Goal: Task Accomplishment & Management: Complete application form

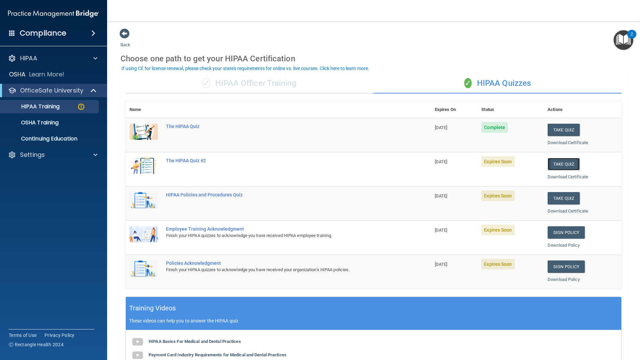
click at [558, 165] on button "Take Quiz" at bounding box center [564, 164] width 32 height 12
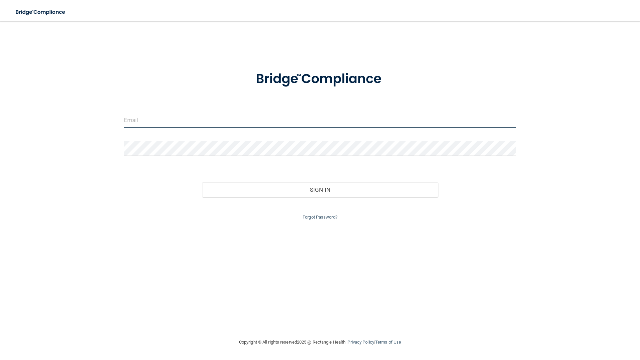
click at [290, 116] on input "email" at bounding box center [320, 120] width 393 height 15
click at [201, 122] on input "email" at bounding box center [320, 120] width 393 height 15
type input "[EMAIL_ADDRESS][DOMAIN_NAME]"
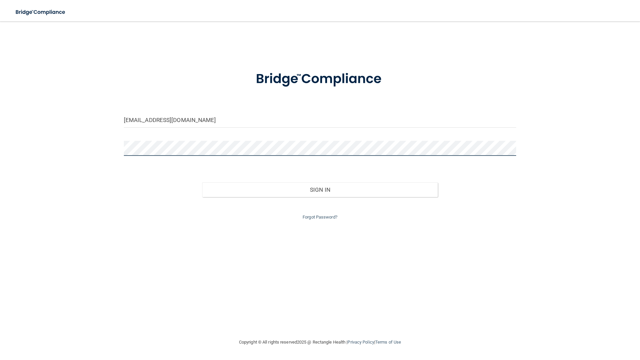
click at [202, 182] on button "Sign In" at bounding box center [320, 189] width 236 height 15
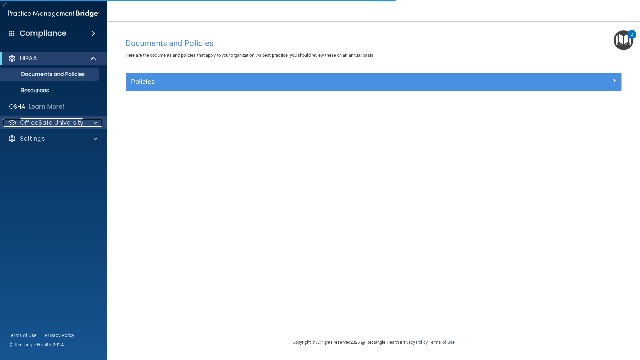
click at [86, 123] on div at bounding box center [94, 123] width 17 height 8
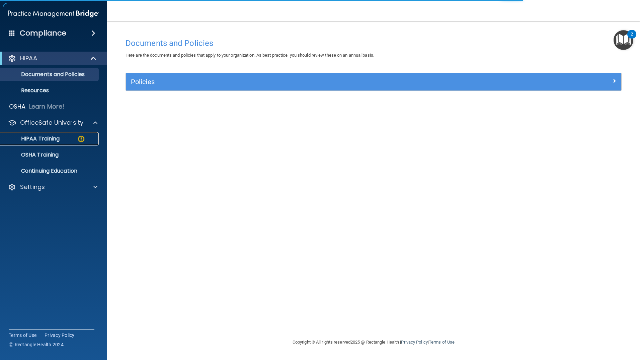
click at [80, 139] on img at bounding box center [81, 139] width 8 height 8
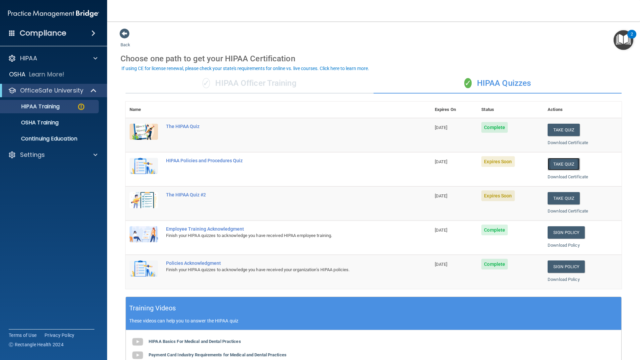
click at [561, 164] on button "Take Quiz" at bounding box center [564, 164] width 32 height 12
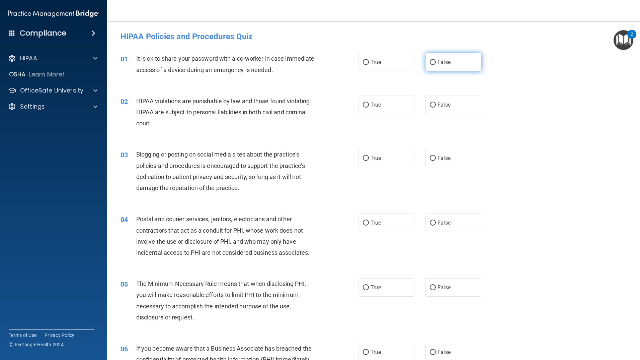
click at [430, 66] on label "False" at bounding box center [454, 62] width 56 height 18
click at [430, 65] on input "False" at bounding box center [433, 62] width 6 height 5
radio input "true"
click at [384, 104] on label "True" at bounding box center [387, 104] width 56 height 18
click at [369, 104] on input "True" at bounding box center [366, 104] width 6 height 5
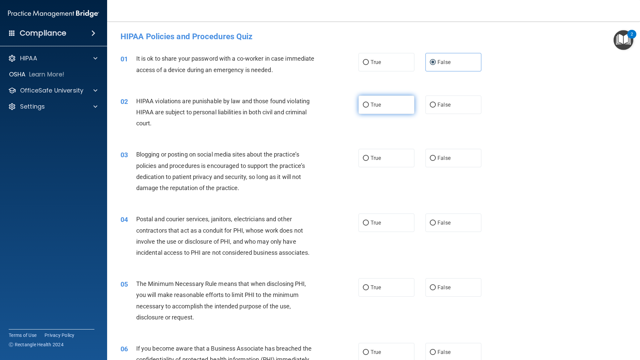
radio input "true"
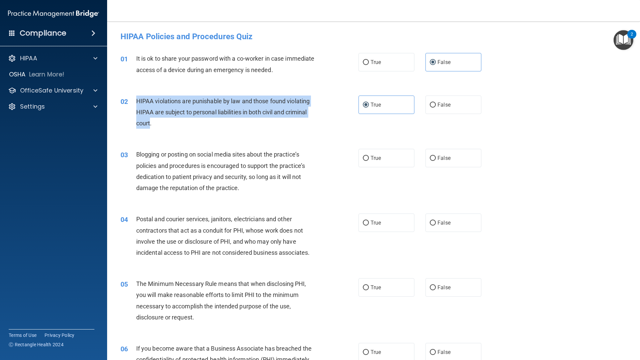
drag, startPoint x: 150, startPoint y: 123, endPoint x: 135, endPoint y: 104, distance: 24.5
click at [133, 104] on div "02 HIPAA violations are punishable by law and those found violating HIPAA are s…" at bounding box center [239, 113] width 258 height 37
copy div "HIPAA violations are punishable by law and those found violating HIPAA are subj…"
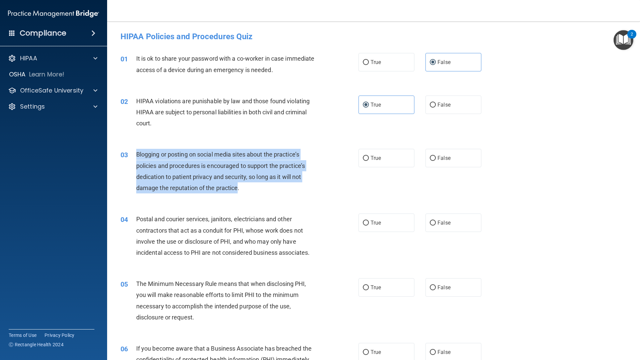
drag, startPoint x: 238, startPoint y: 188, endPoint x: 138, endPoint y: 155, distance: 105.9
click at [138, 155] on span "Blogging or posting on social media sites about the practice’s policies and pro…" at bounding box center [220, 171] width 169 height 41
copy span "Blogging or posting on social media sites about the practice’s policies and pro…"
click at [430, 160] on input "False" at bounding box center [433, 158] width 6 height 5
radio input "true"
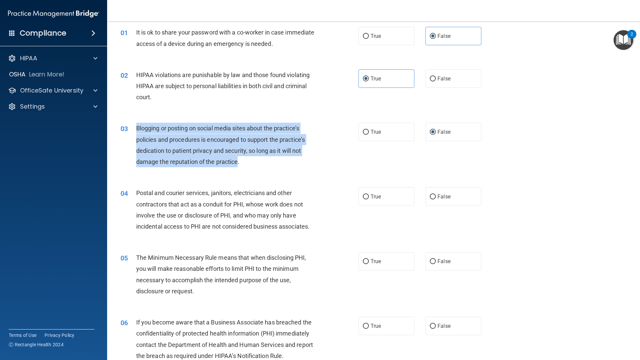
scroll to position [33, 0]
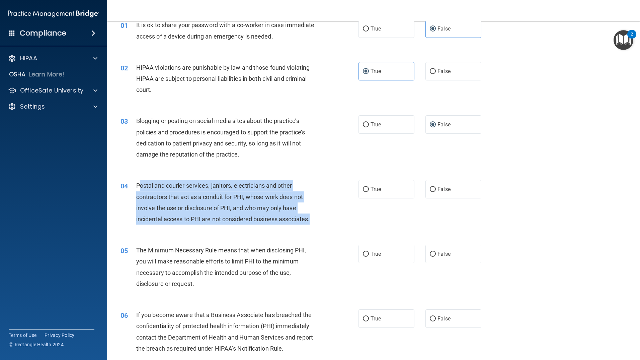
drag, startPoint x: 311, startPoint y: 222, endPoint x: 138, endPoint y: 187, distance: 176.5
click at [138, 187] on span "Postal and courier services, janitors, electricians and other contractors that …" at bounding box center [222, 202] width 173 height 41
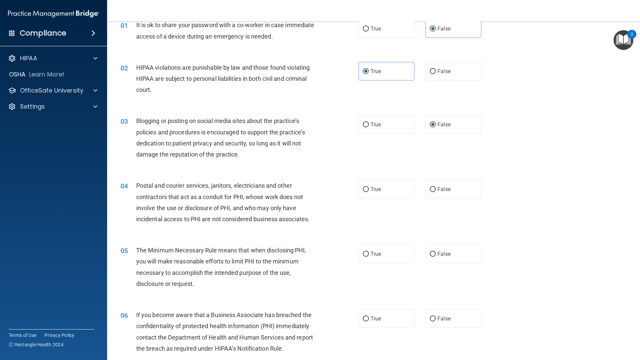
click at [137, 187] on span "Postal and courier services, janitors, electricians and other contractors that …" at bounding box center [222, 202] width 173 height 41
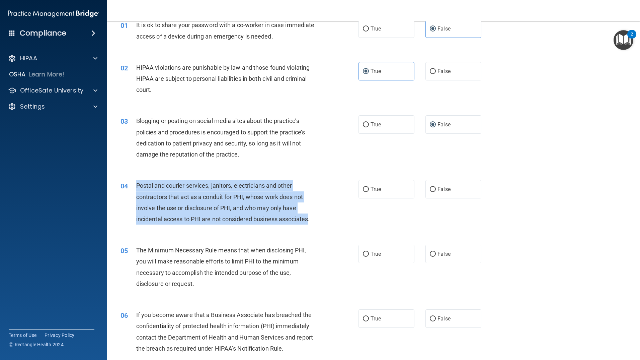
drag, startPoint x: 136, startPoint y: 184, endPoint x: 309, endPoint y: 221, distance: 177.5
click at [309, 221] on div "04 Postal and courier services, janitors, electricians and other contractors th…" at bounding box center [239, 204] width 258 height 48
copy div "Postal and courier services, janitors, electricians and other contractors that …"
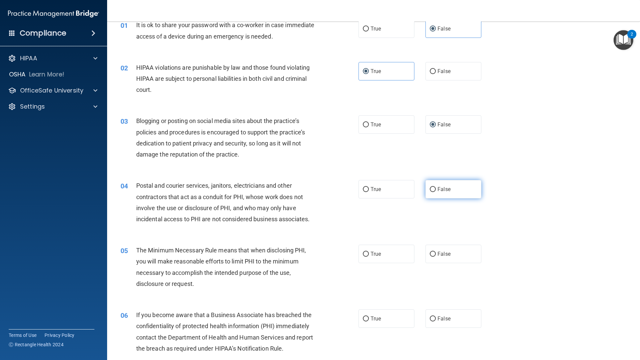
click at [439, 190] on span "False" at bounding box center [444, 189] width 13 height 6
click at [436, 190] on input "False" at bounding box center [433, 189] width 6 height 5
radio input "true"
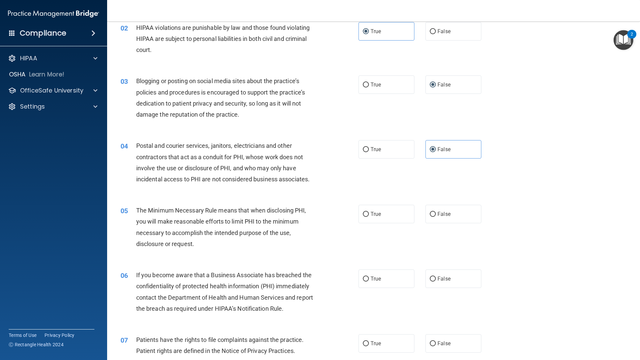
scroll to position [134, 0]
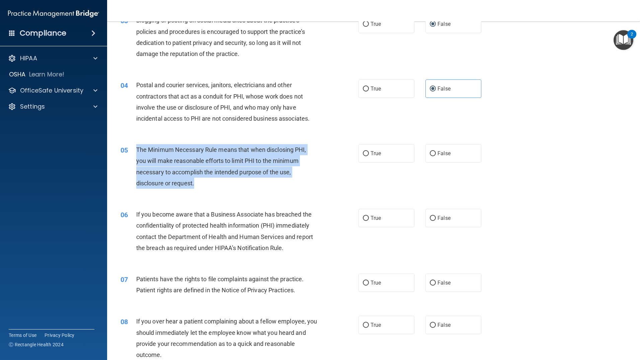
drag, startPoint x: 203, startPoint y: 185, endPoint x: 136, endPoint y: 155, distance: 73.9
click at [136, 155] on div "05 The Minimum Necessary Rule means that when disclosing PHI, you will make rea…" at bounding box center [239, 168] width 258 height 48
copy div "The Minimum Necessary Rule means that when disclosing PHI, you will make reason…"
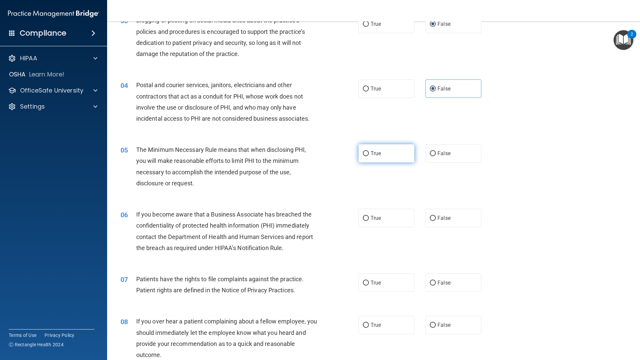
click at [395, 154] on label "True" at bounding box center [387, 153] width 56 height 18
click at [369, 154] on input "True" at bounding box center [366, 153] width 6 height 5
radio input "true"
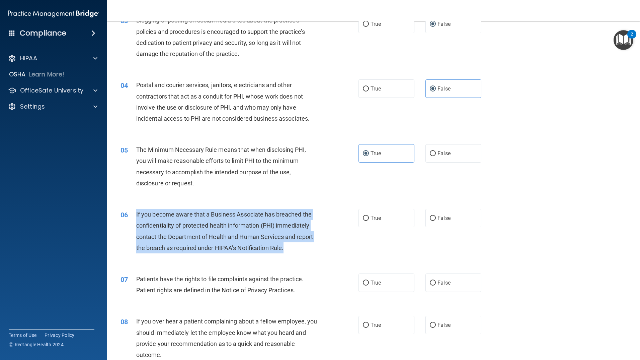
drag, startPoint x: 135, startPoint y: 211, endPoint x: 285, endPoint y: 252, distance: 155.1
click at [285, 252] on div "06 If you become aware that a Business Associate has breached the confidentiali…" at bounding box center [239, 233] width 258 height 48
copy div "If you become aware that a Business Associate has breached the confidentiality …"
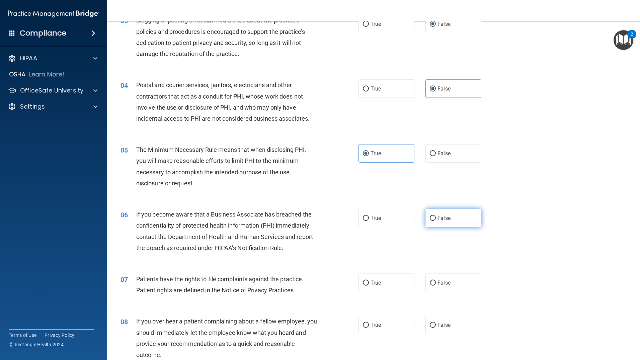
click at [440, 216] on span "False" at bounding box center [444, 218] width 13 height 6
click at [436, 216] on input "False" at bounding box center [433, 218] width 6 height 5
radio input "true"
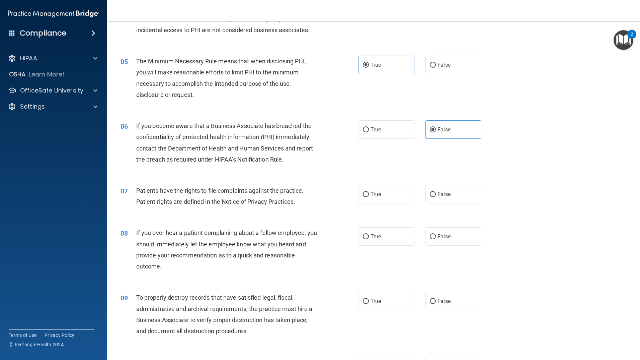
scroll to position [234, 0]
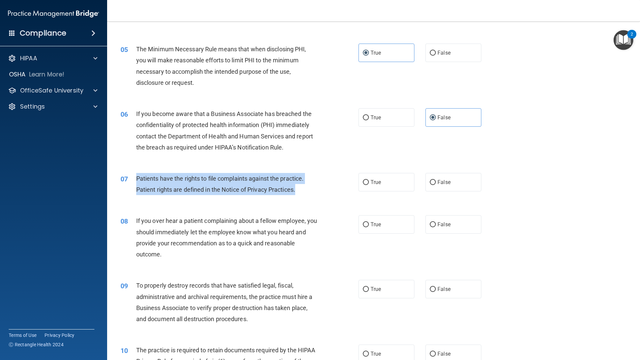
drag, startPoint x: 298, startPoint y: 194, endPoint x: 138, endPoint y: 181, distance: 161.2
click at [133, 181] on div "07 Patients have the rights to file complaints against the practice. Patient ri…" at bounding box center [239, 185] width 258 height 25
copy div "Patients have the rights to file complaints against the practice. Patient right…"
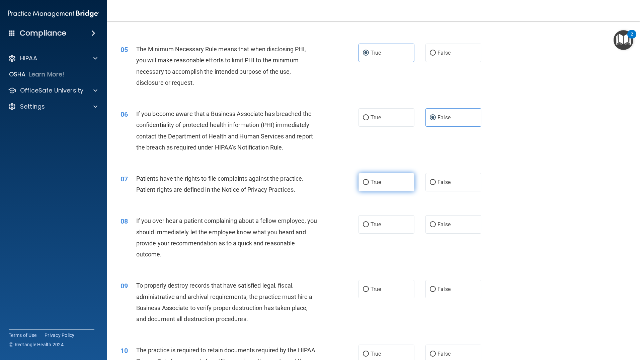
click at [365, 189] on label "True" at bounding box center [387, 182] width 56 height 18
click at [365, 185] on input "True" at bounding box center [366, 182] width 6 height 5
radio input "true"
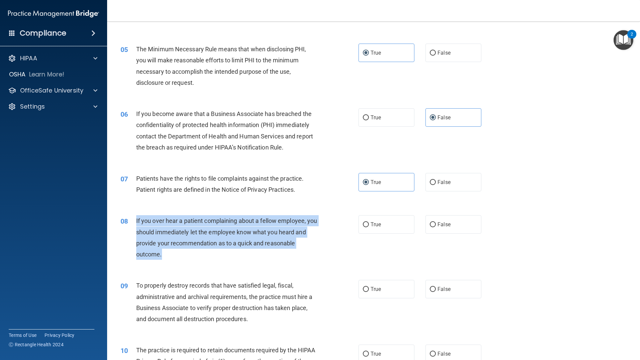
drag, startPoint x: 173, startPoint y: 252, endPoint x: 135, endPoint y: 222, distance: 48.8
click at [135, 222] on div "08 If you over hear a patient complaining about a fellow employee, you should i…" at bounding box center [239, 239] width 258 height 48
copy div "If you over hear a patient complaining about a fellow employee, you should imme…"
click at [431, 226] on input "False" at bounding box center [433, 224] width 6 height 5
radio input "true"
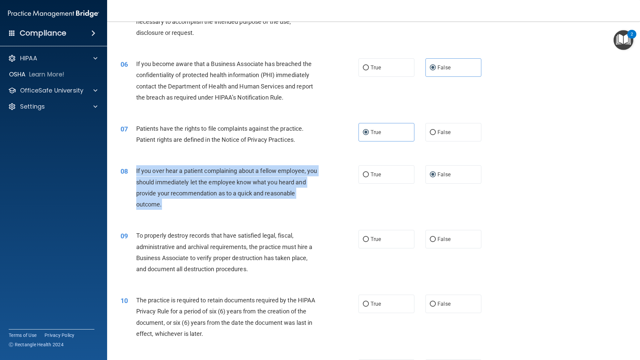
scroll to position [335, 0]
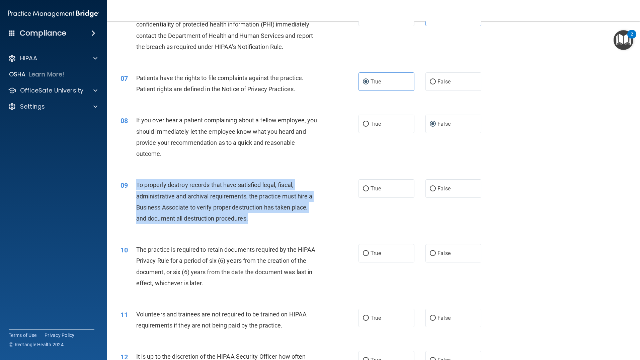
drag, startPoint x: 253, startPoint y: 220, endPoint x: 131, endPoint y: 185, distance: 127.6
click at [131, 185] on div "09 To properly destroy records that have satisfied legal, fiscal, administrativ…" at bounding box center [239, 203] width 258 height 48
copy div "To properly destroy records that have satisfied legal, fiscal, administrative a…"
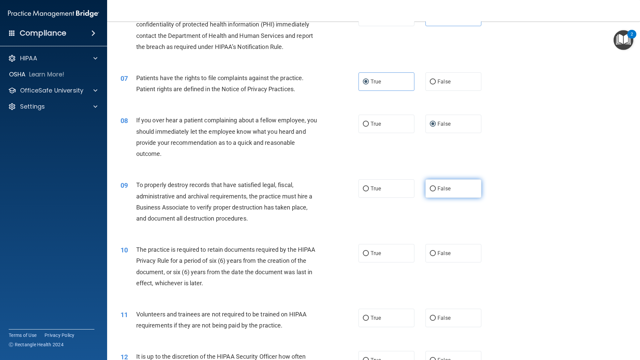
click at [438, 186] on span "False" at bounding box center [444, 188] width 13 height 6
click at [436, 186] on input "False" at bounding box center [433, 188] width 6 height 5
radio input "true"
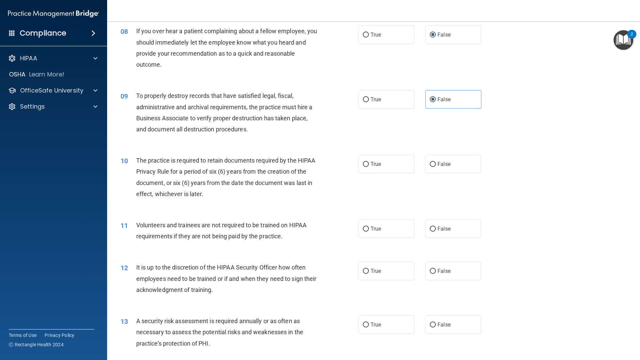
scroll to position [350, 0]
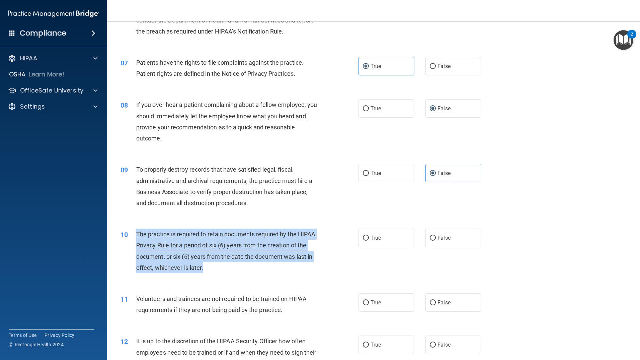
drag, startPoint x: 136, startPoint y: 233, endPoint x: 243, endPoint y: 269, distance: 112.9
click at [243, 269] on div "The practice is required to retain documents required by the HIPAA Privacy Rule…" at bounding box center [229, 250] width 186 height 45
copy span "The practice is required to retain documents required by the HIPAA Privacy Rule…"
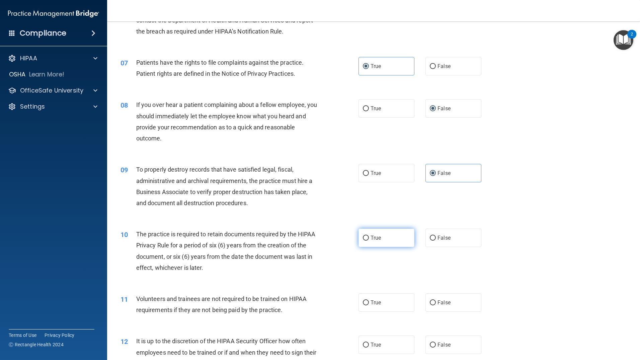
click at [370, 245] on label "True" at bounding box center [387, 237] width 56 height 18
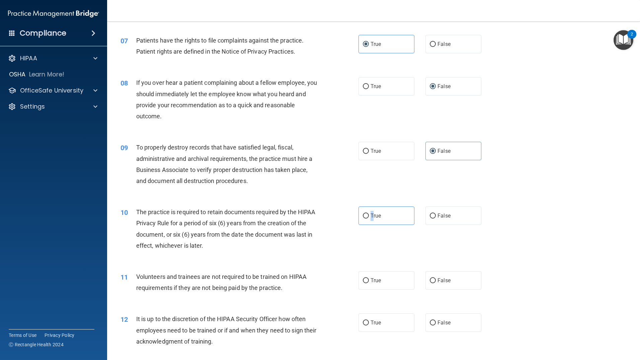
scroll to position [417, 0]
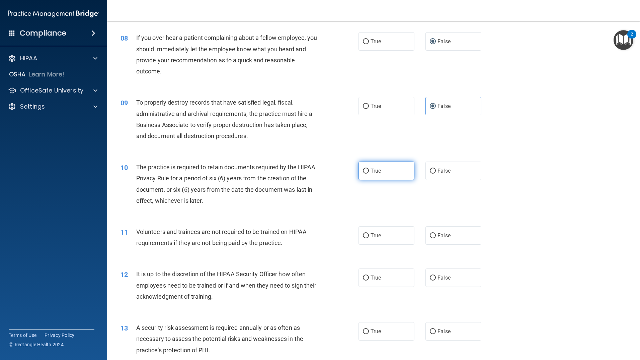
click at [380, 173] on label "True" at bounding box center [387, 170] width 56 height 18
click at [369, 173] on input "True" at bounding box center [366, 170] width 6 height 5
radio input "true"
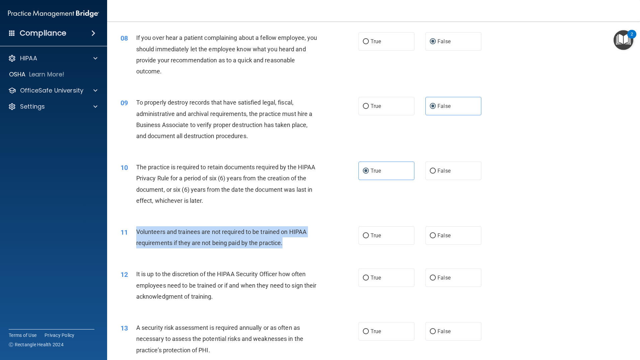
drag, startPoint x: 285, startPoint y: 245, endPoint x: 136, endPoint y: 229, distance: 149.2
click at [136, 229] on div "Volunteers and trainees are not required to be trained on HIPAA requirements if…" at bounding box center [229, 237] width 186 height 22
copy span "Volunteers and trainees are not required to be trained on HIPAA requirements if…"
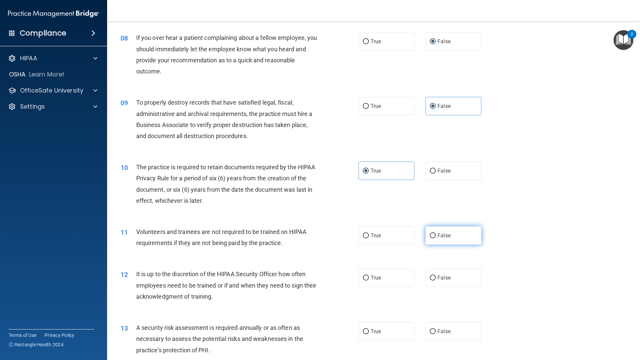
click at [443, 233] on span "False" at bounding box center [444, 235] width 13 height 6
click at [436, 233] on input "False" at bounding box center [433, 235] width 6 height 5
radio input "true"
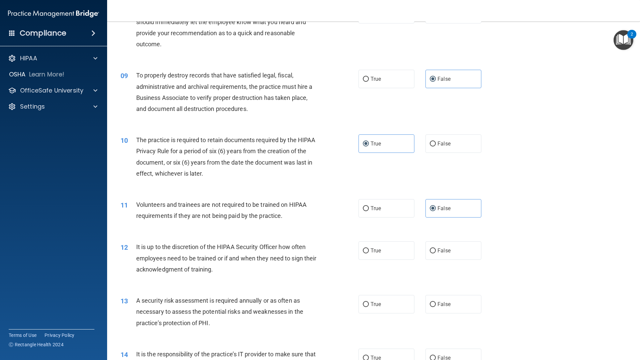
scroll to position [484, 0]
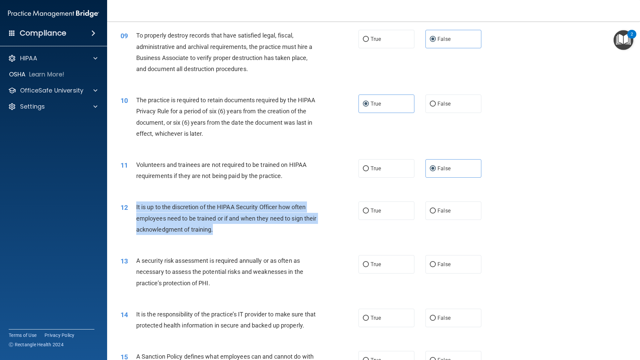
drag, startPoint x: 233, startPoint y: 233, endPoint x: 132, endPoint y: 206, distance: 104.6
click at [132, 206] on div "12 It is up to the discretion of the HIPAA Security Officer how often employees…" at bounding box center [239, 219] width 258 height 37
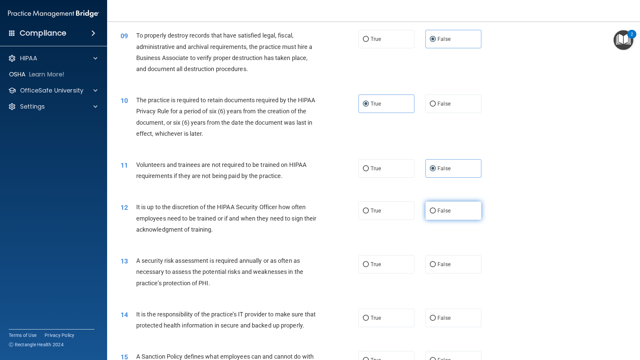
click at [442, 209] on span "False" at bounding box center [444, 210] width 13 height 6
click at [436, 209] on input "False" at bounding box center [433, 210] width 6 height 5
radio input "true"
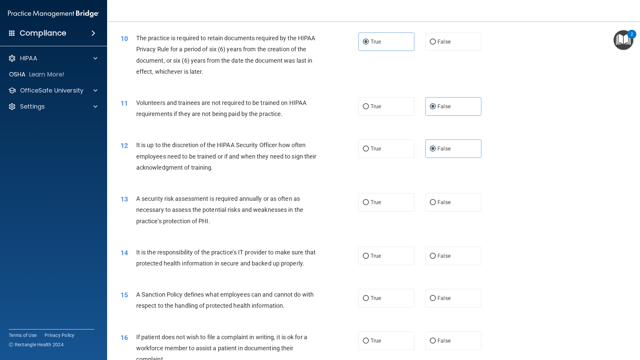
scroll to position [551, 0]
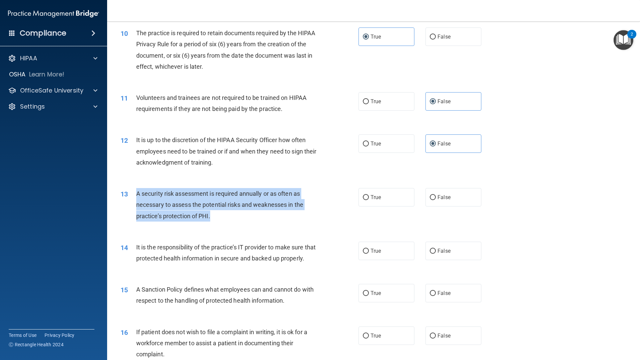
drag, startPoint x: 218, startPoint y: 220, endPoint x: 134, endPoint y: 196, distance: 87.3
click at [134, 196] on div "13 A security risk assessment is required annually or as often as necessary to …" at bounding box center [239, 206] width 258 height 37
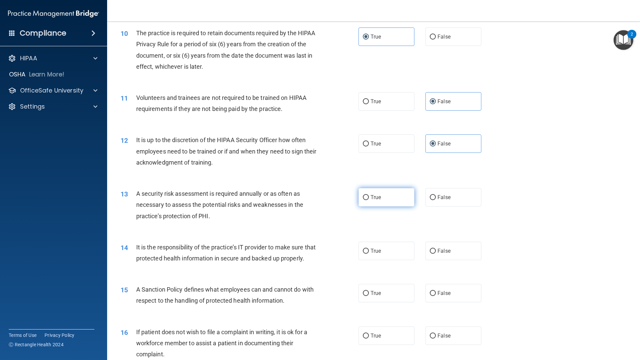
click at [389, 203] on label "True" at bounding box center [387, 197] width 56 height 18
click at [369, 200] on input "True" at bounding box center [366, 197] width 6 height 5
radio input "true"
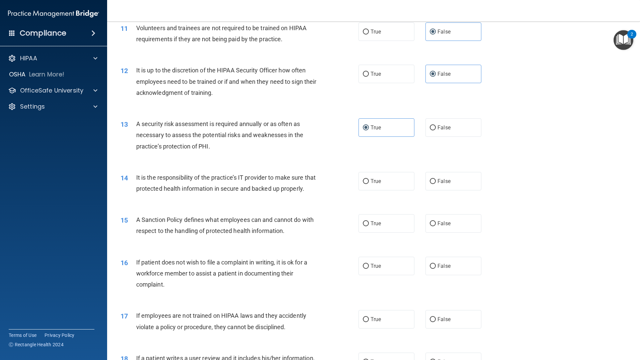
scroll to position [685, 0]
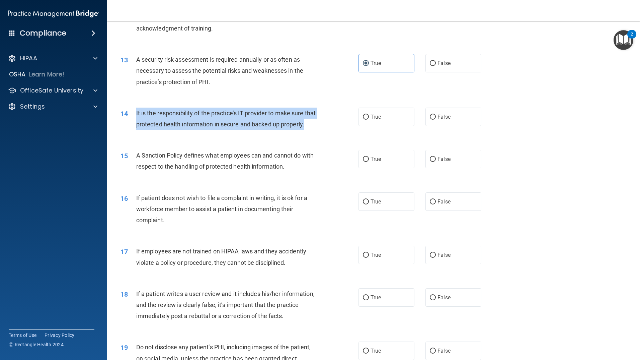
drag, startPoint x: 179, startPoint y: 140, endPoint x: 136, endPoint y: 110, distance: 52.6
click at [136, 110] on div "It is the responsibility of the practice’s IT provider to make sure that protec…" at bounding box center [229, 118] width 186 height 22
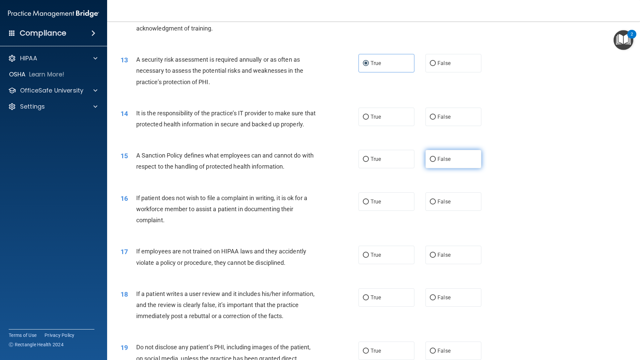
click at [442, 168] on label "False" at bounding box center [454, 159] width 56 height 18
click at [436, 162] on input "False" at bounding box center [433, 159] width 6 height 5
radio input "true"
click at [437, 120] on label "False" at bounding box center [454, 116] width 56 height 18
click at [436, 120] on input "False" at bounding box center [433, 117] width 6 height 5
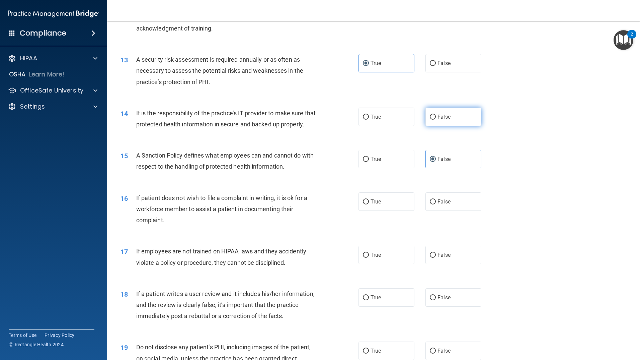
radio input "true"
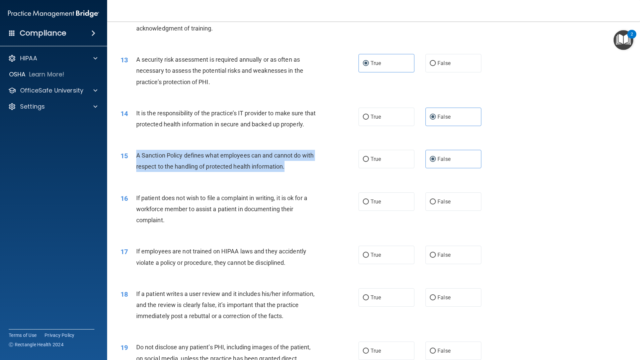
drag, startPoint x: 307, startPoint y: 176, endPoint x: 138, endPoint y: 166, distance: 169.7
click at [138, 166] on div "A Sanction Policy defines what employees can and cannot do with respect to the …" at bounding box center [229, 161] width 186 height 22
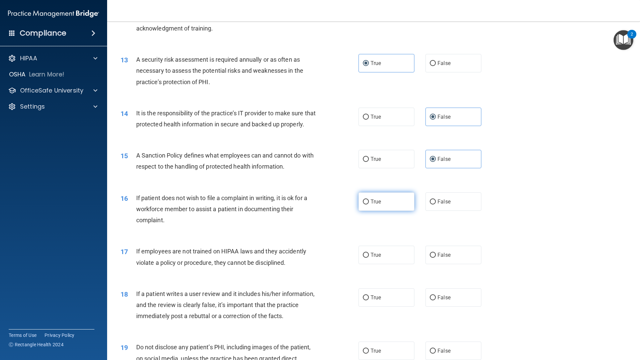
click at [362, 205] on label "True" at bounding box center [387, 201] width 56 height 18
click at [363, 204] on input "True" at bounding box center [366, 201] width 6 height 5
radio input "true"
click at [362, 168] on label "True" at bounding box center [387, 159] width 56 height 18
click at [363, 162] on input "True" at bounding box center [366, 159] width 6 height 5
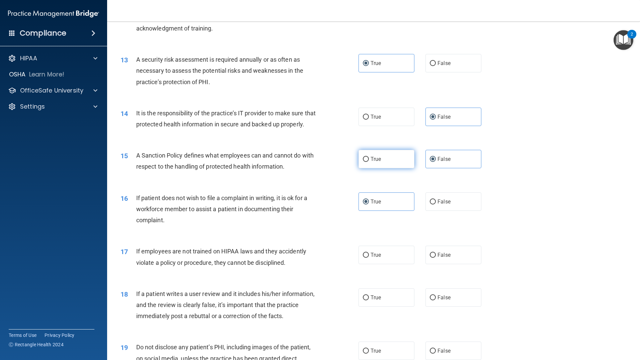
radio input "true"
radio input "false"
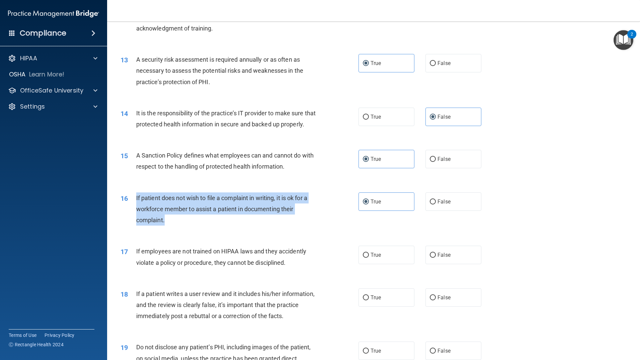
drag, startPoint x: 169, startPoint y: 235, endPoint x: 136, endPoint y: 206, distance: 43.4
click at [136, 206] on div "If patient does not wish to file a complaint in writing, it is ok for a workfor…" at bounding box center [229, 208] width 186 height 33
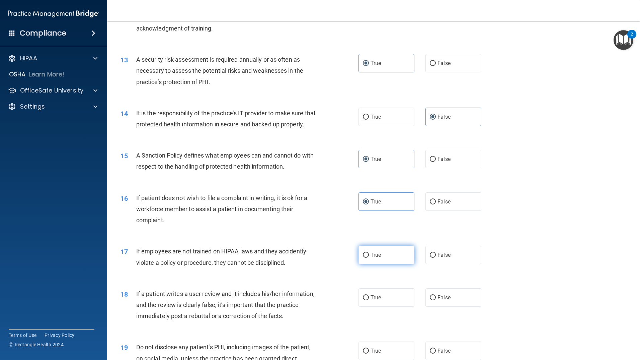
click at [372, 261] on label "True" at bounding box center [387, 254] width 56 height 18
click at [369, 257] on input "True" at bounding box center [366, 254] width 6 height 5
radio input "true"
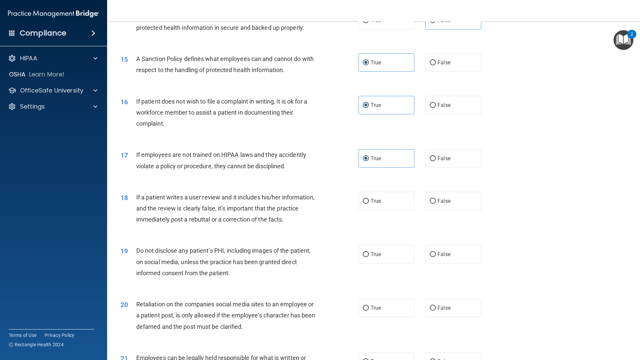
scroll to position [786, 0]
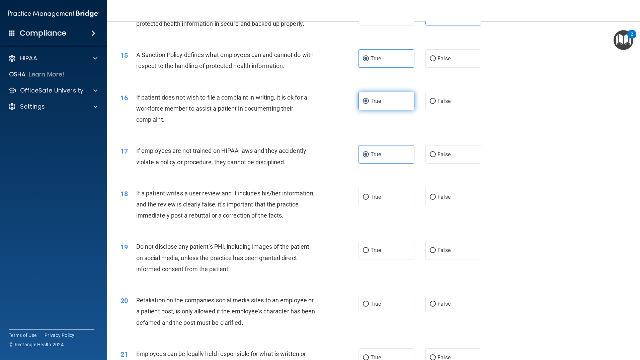
click at [380, 110] on label "True" at bounding box center [387, 101] width 56 height 18
click at [369, 104] on input "True" at bounding box center [366, 101] width 6 height 5
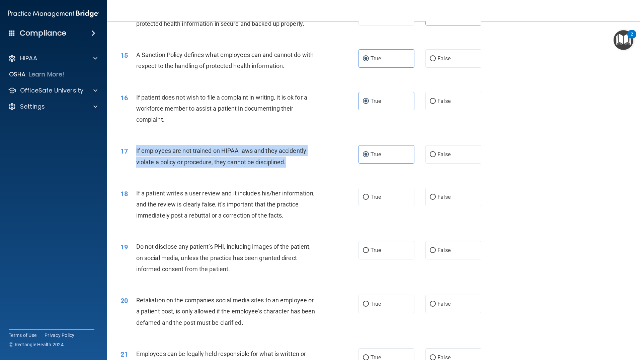
drag, startPoint x: 288, startPoint y: 174, endPoint x: 136, endPoint y: 164, distance: 151.7
click at [136, 164] on div "If employees are not trained on HIPAA laws and they accidently violate a policy…" at bounding box center [229, 156] width 186 height 22
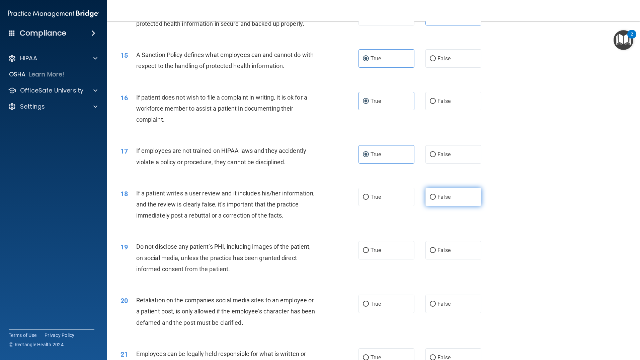
click at [438, 200] on span "False" at bounding box center [444, 197] width 13 height 6
click at [436, 200] on input "False" at bounding box center [433, 197] width 6 height 5
radio input "true"
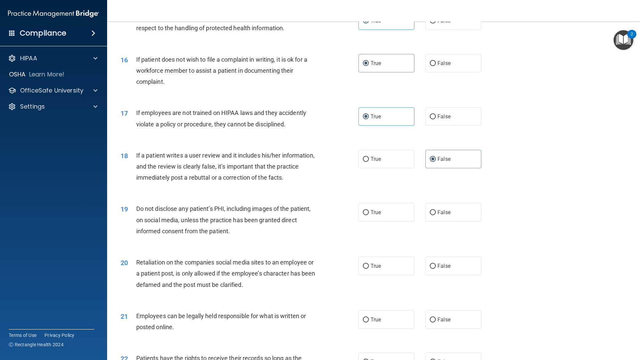
scroll to position [886, 0]
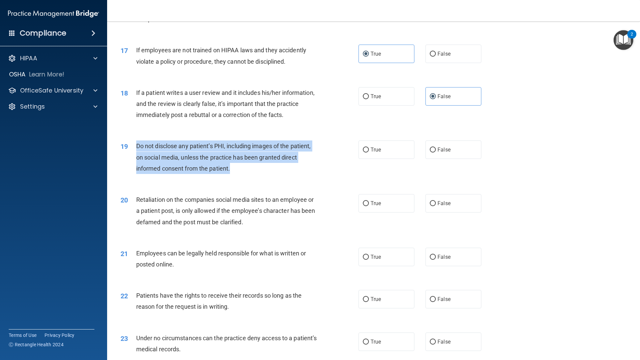
drag, startPoint x: 233, startPoint y: 179, endPoint x: 137, endPoint y: 154, distance: 99.3
click at [137, 154] on div "Do not disclose any patient’s PHI, including images of the patient, on social m…" at bounding box center [229, 156] width 186 height 33
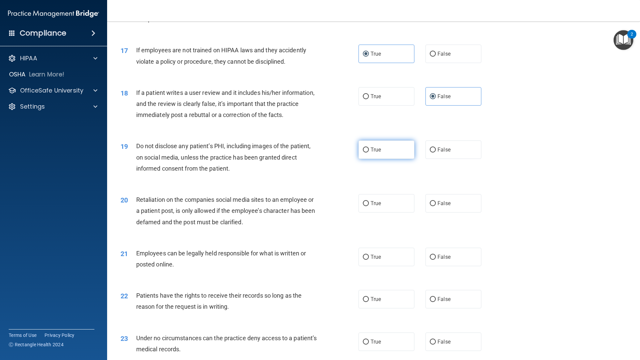
click at [400, 159] on label "True" at bounding box center [387, 149] width 56 height 18
click at [369, 152] on input "True" at bounding box center [366, 149] width 6 height 5
radio input "true"
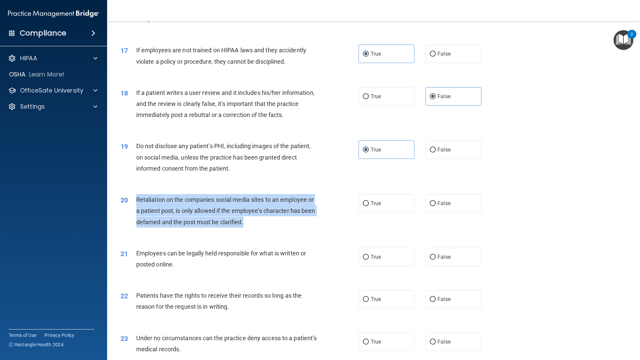
drag, startPoint x: 267, startPoint y: 237, endPoint x: 136, endPoint y: 210, distance: 133.7
click at [136, 210] on div "20 Retaliation on the companies social media sites to an employee or a patient …" at bounding box center [239, 212] width 258 height 37
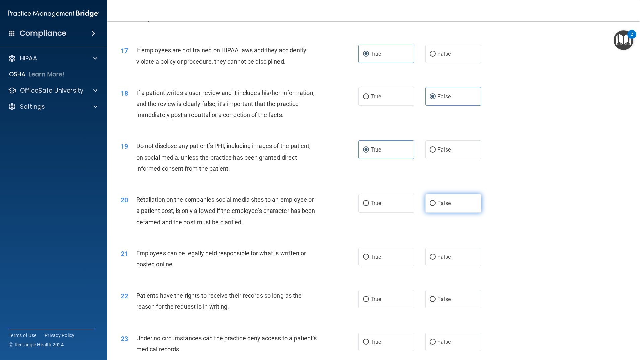
click at [457, 212] on label "False" at bounding box center [454, 203] width 56 height 18
click at [436, 206] on input "False" at bounding box center [433, 203] width 6 height 5
radio input "true"
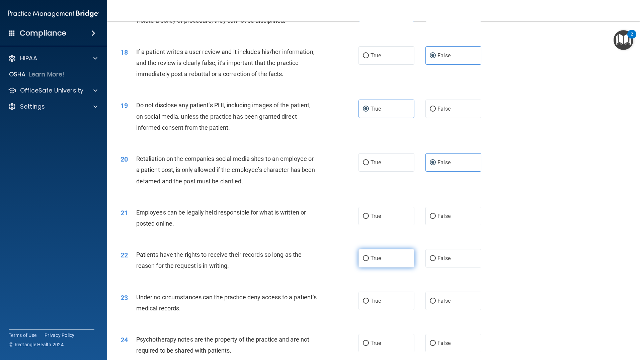
scroll to position [986, 0]
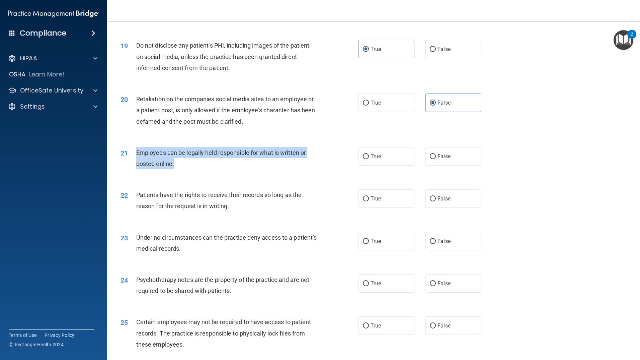
drag, startPoint x: 195, startPoint y: 177, endPoint x: 133, endPoint y: 167, distance: 62.5
click at [133, 167] on div "21 Employees can be legally held responsible for what is written or posted onli…" at bounding box center [239, 159] width 258 height 25
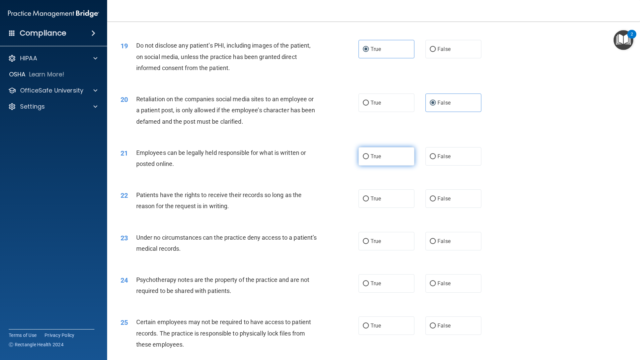
click at [399, 165] on label "True" at bounding box center [387, 156] width 56 height 18
click at [369, 159] on input "True" at bounding box center [366, 156] width 6 height 5
radio input "true"
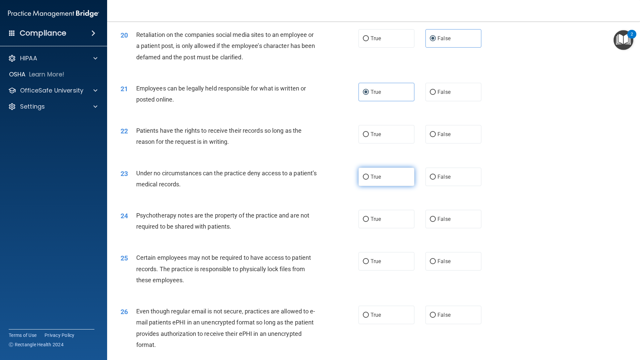
scroll to position [1053, 0]
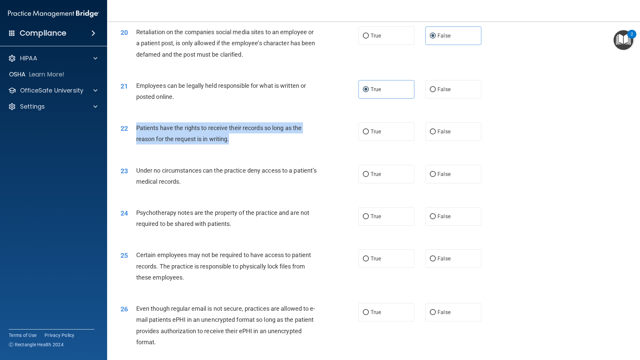
drag, startPoint x: 240, startPoint y: 151, endPoint x: 134, endPoint y: 138, distance: 106.7
click at [134, 138] on div "22 Patients have the rights to receive their records so long as the reason for …" at bounding box center [239, 134] width 258 height 25
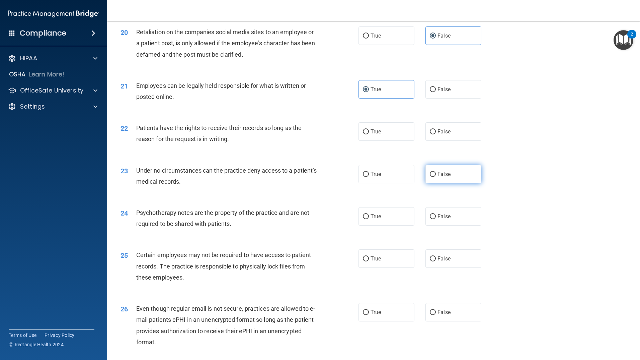
click at [438, 177] on span "False" at bounding box center [444, 174] width 13 height 6
click at [435, 177] on input "False" at bounding box center [433, 174] width 6 height 5
radio input "true"
click at [439, 141] on label "False" at bounding box center [454, 131] width 56 height 18
click at [436, 134] on input "False" at bounding box center [433, 131] width 6 height 5
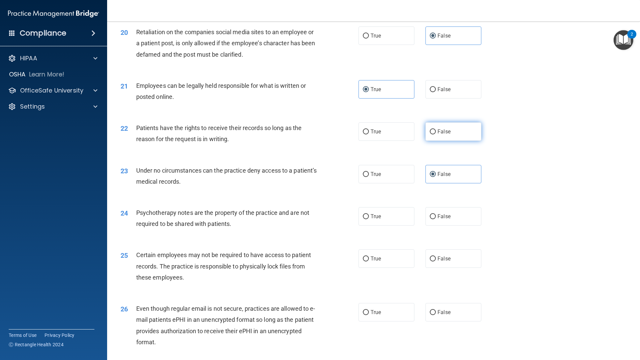
radio input "true"
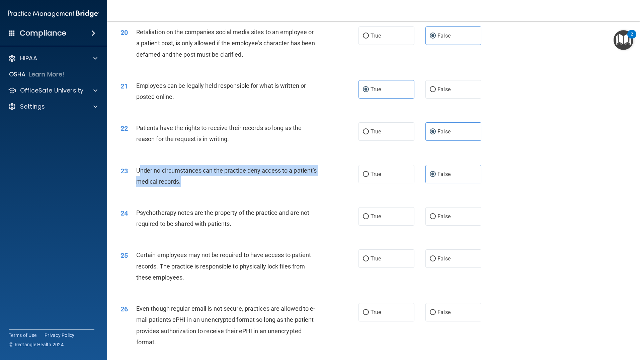
drag, startPoint x: 218, startPoint y: 197, endPoint x: 144, endPoint y: 184, distance: 75.5
click at [139, 183] on div "Under no circumstances can the practice deny access to a patient’s medical reco…" at bounding box center [229, 176] width 186 height 22
drag, startPoint x: 149, startPoint y: 186, endPoint x: 143, endPoint y: 187, distance: 6.4
click at [143, 187] on div "Under no circumstances can the practice deny access to a patient’s medical reco…" at bounding box center [229, 176] width 186 height 22
drag, startPoint x: 142, startPoint y: 179, endPoint x: 218, endPoint y: 192, distance: 77.3
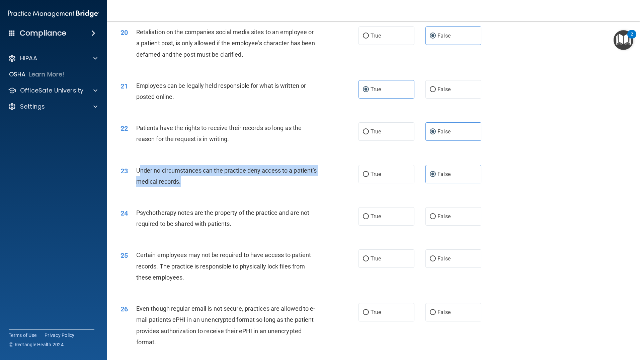
click at [218, 187] on div "Under no circumstances can the practice deny access to a patient’s medical reco…" at bounding box center [229, 176] width 186 height 22
click at [210, 187] on div "Under no circumstances can the practice deny access to a patient’s medical reco…" at bounding box center [229, 176] width 186 height 22
drag, startPoint x: 209, startPoint y: 193, endPoint x: 137, endPoint y: 182, distance: 73.2
click at [137, 182] on div "Under no circumstances can the practice deny access to a patient’s medical reco…" at bounding box center [229, 176] width 186 height 22
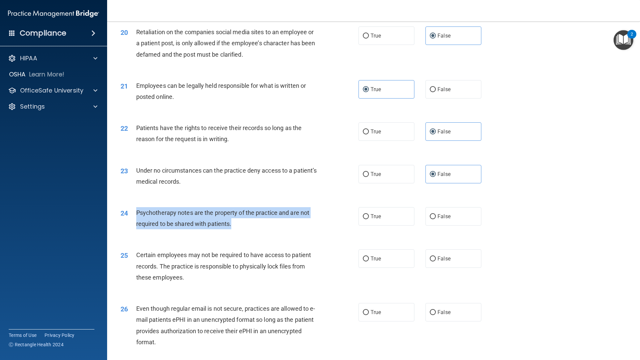
drag, startPoint x: 250, startPoint y: 240, endPoint x: 146, endPoint y: 226, distance: 104.5
click at [138, 222] on div "Psychotherapy notes are the property of the practice and are not required to be…" at bounding box center [229, 218] width 186 height 22
drag, startPoint x: 146, startPoint y: 226, endPoint x: 136, endPoint y: 221, distance: 10.9
click at [138, 220] on span "Psychotherapy notes are the property of the practice and are not required to be…" at bounding box center [222, 218] width 173 height 18
drag, startPoint x: 135, startPoint y: 222, endPoint x: 235, endPoint y: 234, distance: 101.2
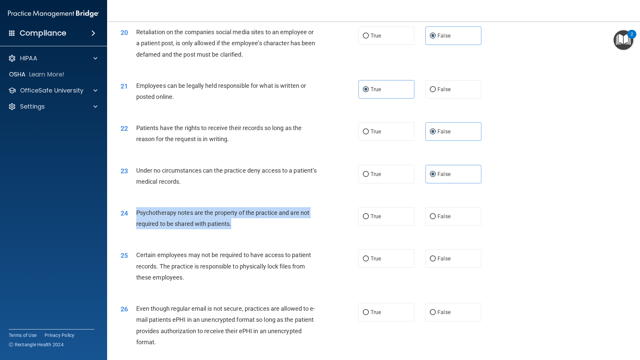
click at [235, 232] on div "24 Psychotherapy notes are the property of the practice and are not required to…" at bounding box center [239, 219] width 258 height 25
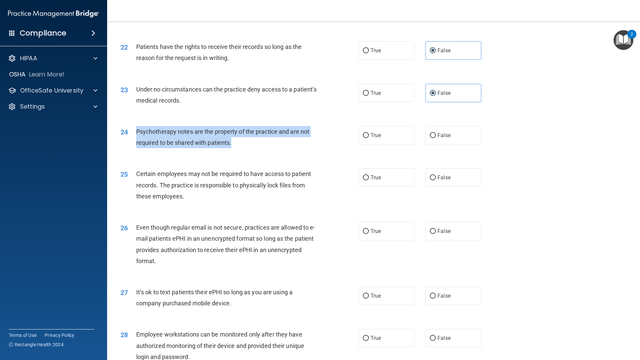
scroll to position [1154, 0]
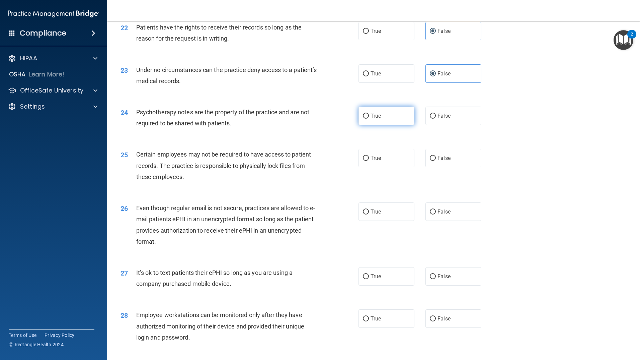
click at [377, 123] on label "True" at bounding box center [387, 115] width 56 height 18
click at [369, 119] on input "True" at bounding box center [366, 116] width 6 height 5
radio input "true"
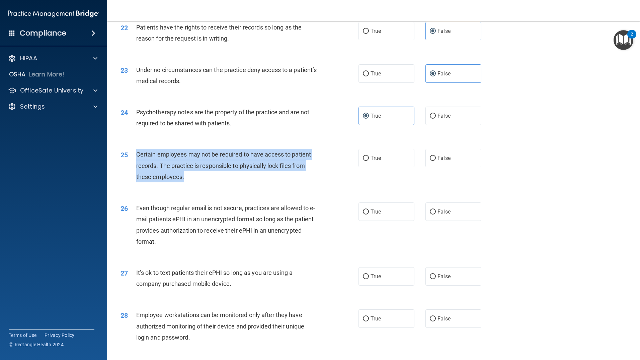
drag, startPoint x: 193, startPoint y: 188, endPoint x: 137, endPoint y: 162, distance: 61.3
click at [137, 162] on div "Certain employees may not be required to have access to patient records. The pr…" at bounding box center [229, 165] width 186 height 33
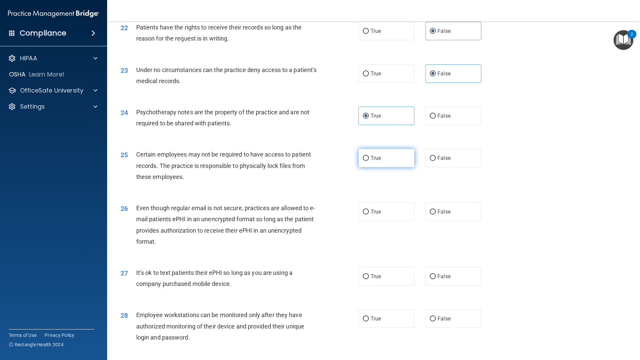
click at [390, 162] on label "True" at bounding box center [387, 158] width 56 height 18
click at [369, 161] on input "True" at bounding box center [366, 158] width 6 height 5
radio input "true"
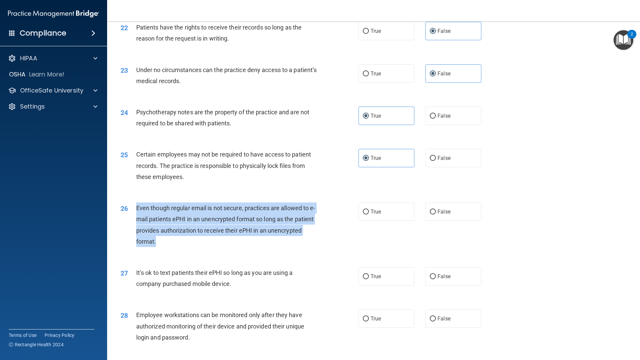
drag, startPoint x: 213, startPoint y: 255, endPoint x: 137, endPoint y: 217, distance: 85.2
click at [137, 217] on div "Even though regular email is not secure, practices are allowed to e-mail patien…" at bounding box center [229, 224] width 186 height 45
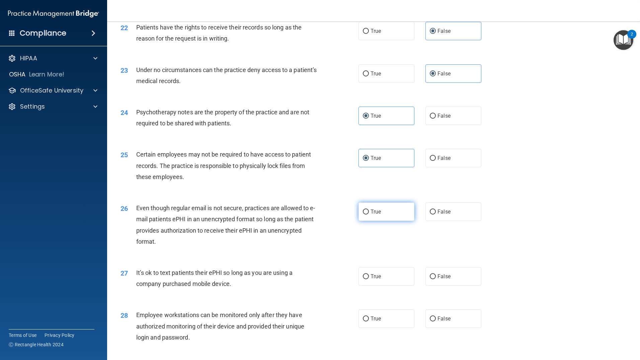
click at [379, 219] on label "True" at bounding box center [387, 211] width 56 height 18
click at [369, 214] on input "True" at bounding box center [366, 211] width 6 height 5
radio input "true"
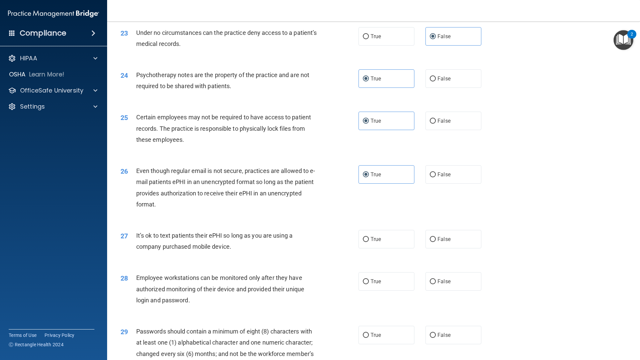
scroll to position [1254, 0]
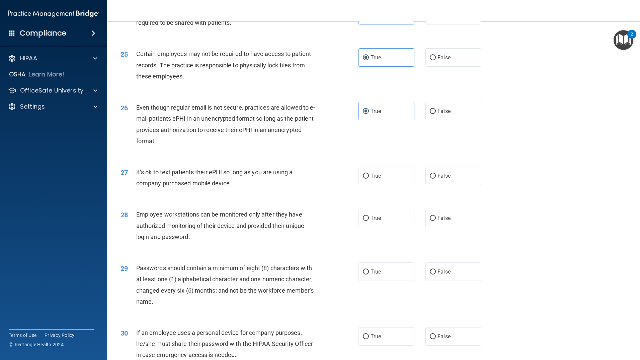
drag, startPoint x: 238, startPoint y: 197, endPoint x: 133, endPoint y: 181, distance: 106.0
click at [133, 181] on div "27 It’s ok to text patients their ePHI so long as you are using a company purch…" at bounding box center [239, 178] width 258 height 25
click at [430, 185] on label "False" at bounding box center [454, 175] width 56 height 18
click at [430, 178] on input "False" at bounding box center [433, 175] width 6 height 5
radio input "true"
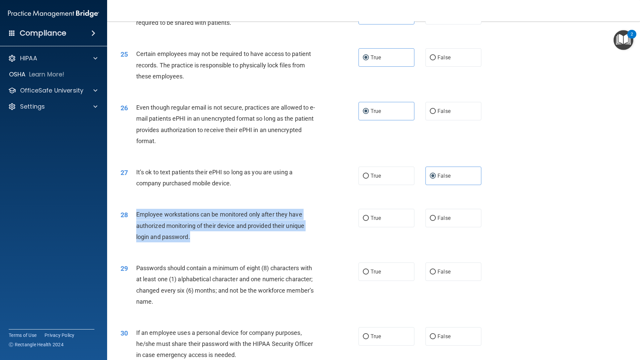
drag, startPoint x: 171, startPoint y: 249, endPoint x: 132, endPoint y: 227, distance: 44.4
click at [132, 227] on div "28 Employee workstations can be monitored only after they have authorized monit…" at bounding box center [239, 227] width 258 height 37
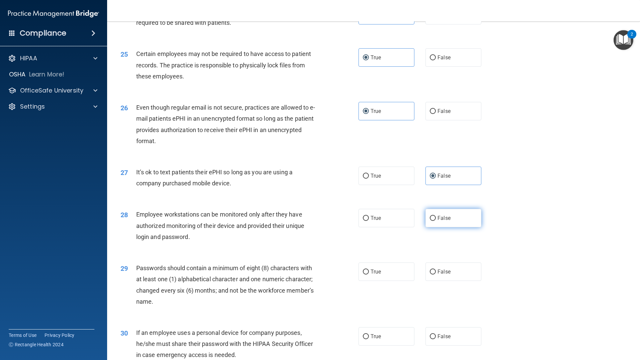
click at [426, 227] on label "False" at bounding box center [454, 218] width 56 height 18
click at [430, 221] on input "False" at bounding box center [433, 218] width 6 height 5
radio input "true"
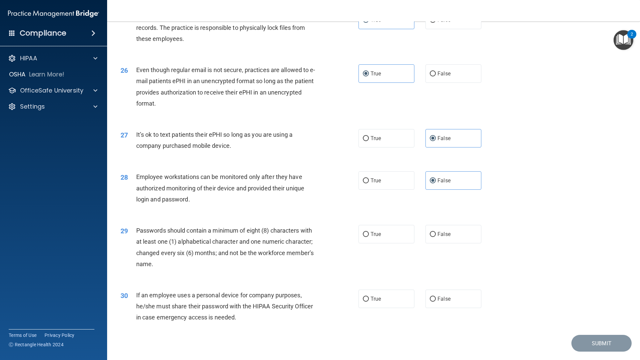
scroll to position [1321, 0]
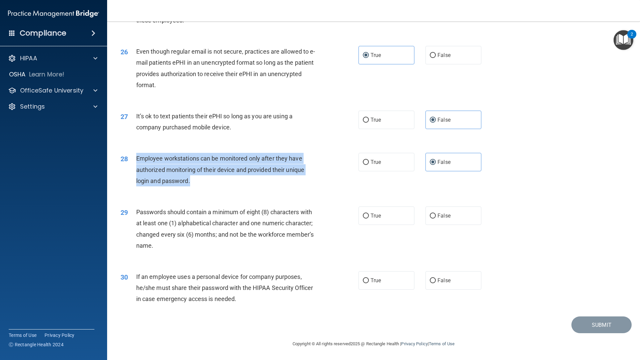
drag, startPoint x: 194, startPoint y: 184, endPoint x: 135, endPoint y: 156, distance: 66.2
click at [135, 156] on div "28 Employee workstations can be monitored only after they have authorized monit…" at bounding box center [239, 171] width 258 height 37
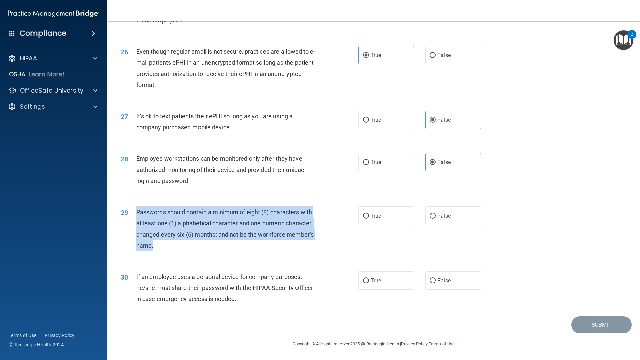
drag, startPoint x: 184, startPoint y: 245, endPoint x: 136, endPoint y: 211, distance: 59.3
click at [136, 211] on div "29 Passwords should contain a minimum of eight (8) characters with at least one…" at bounding box center [239, 230] width 258 height 48
click at [438, 218] on span "False" at bounding box center [444, 215] width 13 height 6
click at [436, 218] on input "False" at bounding box center [433, 215] width 6 height 5
radio input "true"
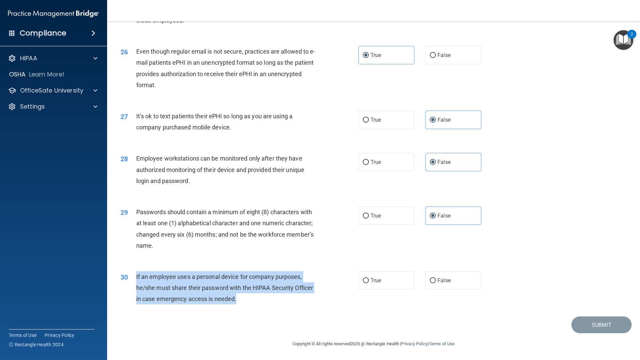
drag, startPoint x: 243, startPoint y: 299, endPoint x: 137, endPoint y: 273, distance: 109.8
click at [135, 273] on div "30 If an employee uses a personal device for company purposes, he/she must shar…" at bounding box center [239, 289] width 258 height 37
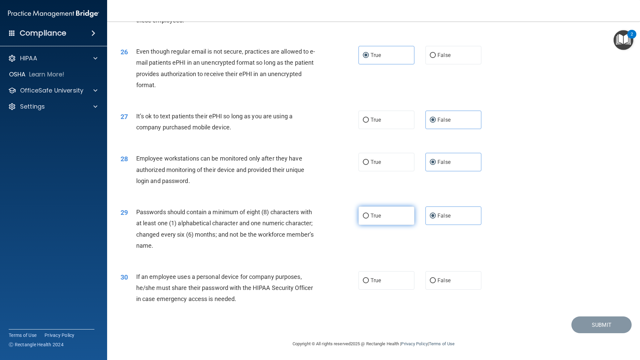
click at [402, 215] on label "True" at bounding box center [387, 215] width 56 height 18
click at [369, 215] on input "True" at bounding box center [366, 215] width 6 height 5
radio input "true"
radio input "false"
click at [442, 276] on label "False" at bounding box center [454, 280] width 56 height 18
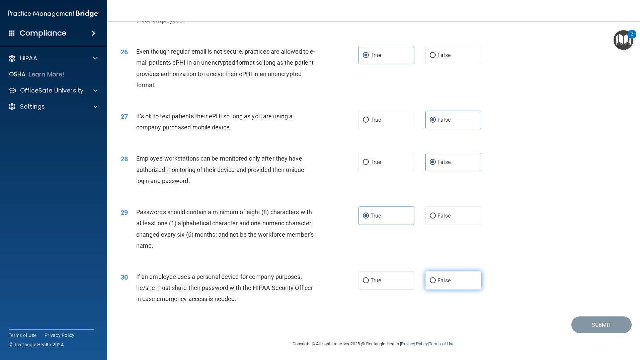
click at [436, 278] on input "False" at bounding box center [433, 280] width 6 height 5
radio input "true"
click at [578, 323] on button "Submit" at bounding box center [602, 324] width 60 height 17
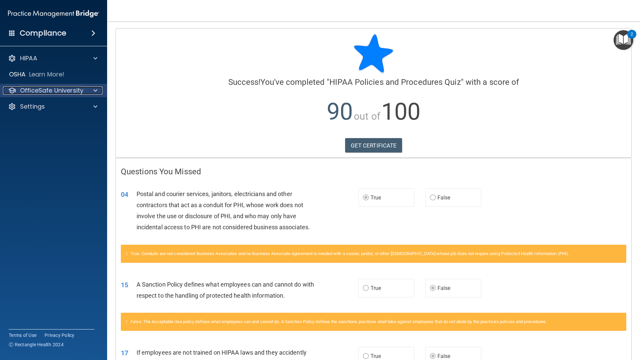
click at [78, 91] on p "OfficeSafe University" at bounding box center [51, 90] width 63 height 8
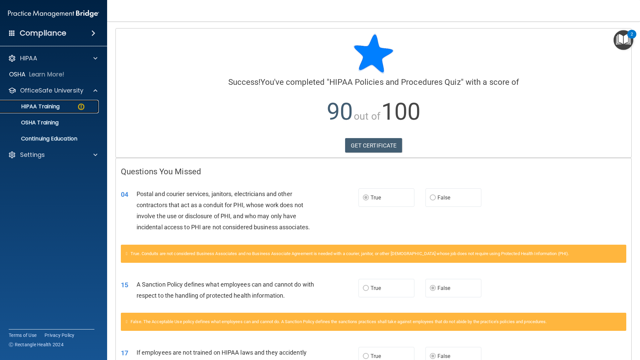
click at [82, 103] on img at bounding box center [81, 106] width 8 height 8
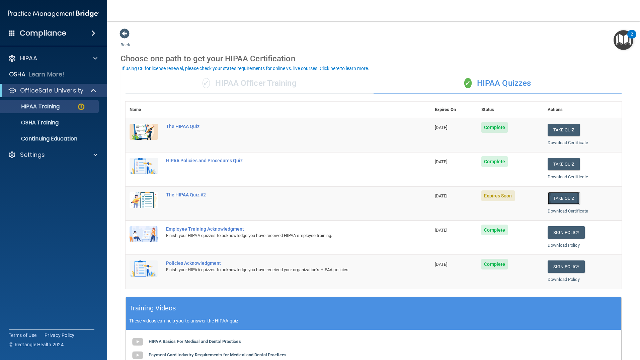
click at [562, 196] on button "Take Quiz" at bounding box center [564, 198] width 32 height 12
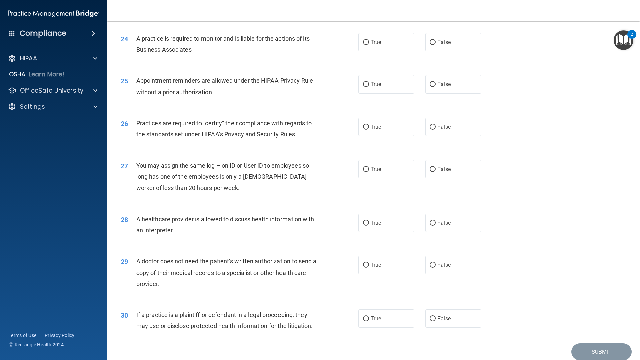
scroll to position [1199, 0]
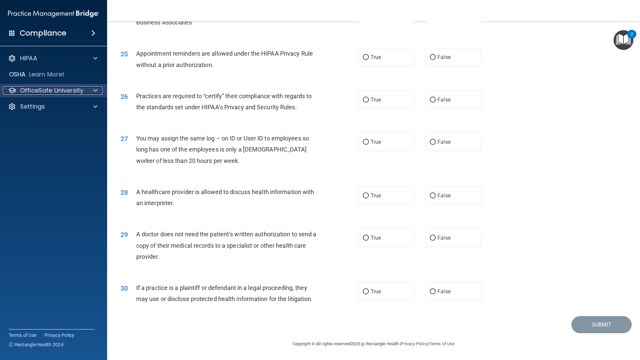
click at [99, 90] on div at bounding box center [94, 90] width 17 height 8
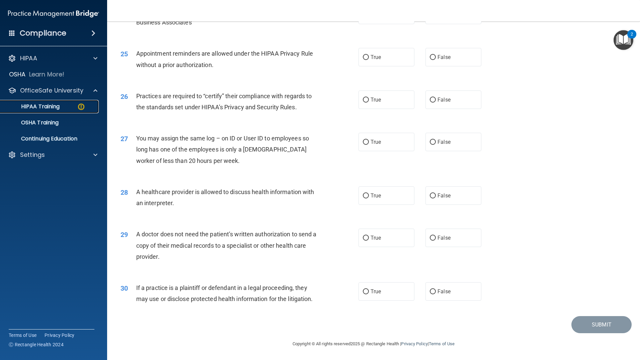
click at [61, 108] on div "HIPAA Training" at bounding box center [49, 106] width 91 height 7
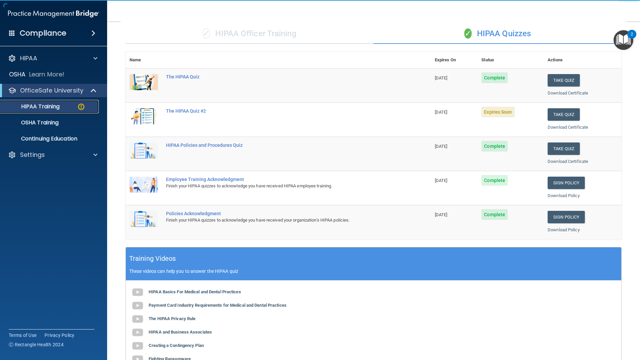
scroll to position [11, 0]
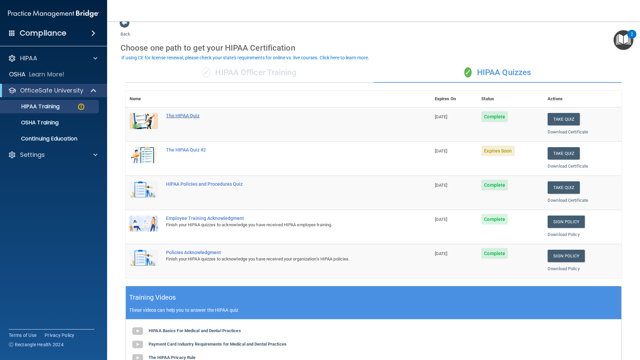
click at [195, 116] on div "The HIPAA Quiz" at bounding box center [281, 115] width 231 height 5
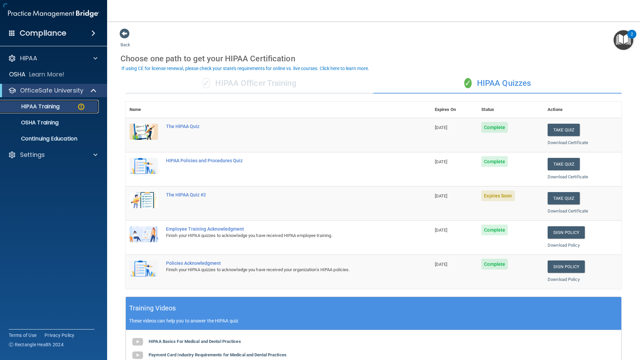
click at [49, 108] on p "HIPAA Training" at bounding box center [31, 106] width 55 height 7
click at [231, 160] on div "HIPAA Policies and Procedures Quiz" at bounding box center [281, 160] width 231 height 5
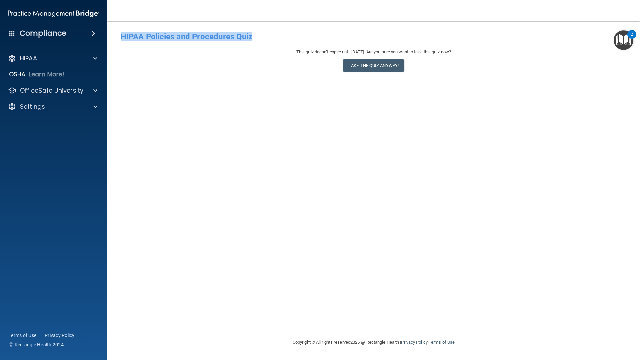
drag, startPoint x: 254, startPoint y: 38, endPoint x: 118, endPoint y: 40, distance: 136.0
click at [118, 40] on div "HIPAA Policies and Procedures Quiz" at bounding box center [374, 36] width 516 height 16
